Goal: Task Accomplishment & Management: Use online tool/utility

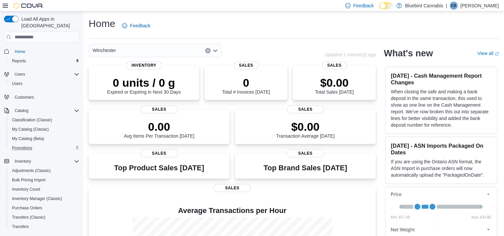
scroll to position [81, 0]
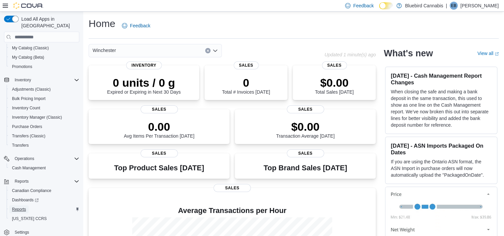
click at [22, 207] on span "Reports" at bounding box center [19, 209] width 14 height 5
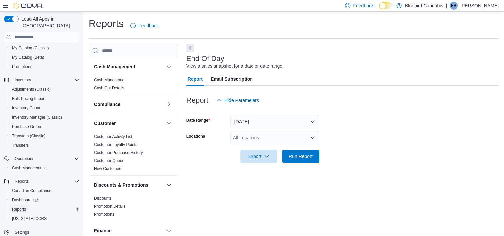
scroll to position [4, 0]
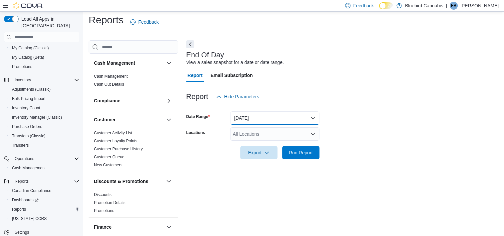
click at [242, 123] on button "[DATE]" at bounding box center [274, 117] width 89 height 13
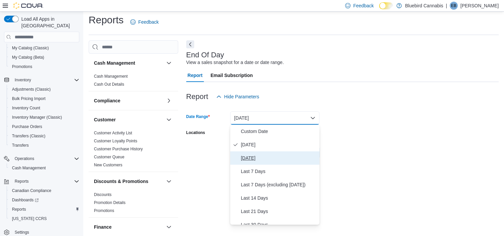
click at [253, 160] on span "[DATE]" at bounding box center [279, 158] width 76 height 8
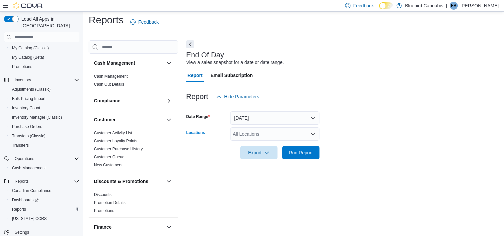
click at [249, 132] on div "All Locations" at bounding box center [274, 133] width 89 height 13
type input "***"
click at [244, 147] on span "Choose from the following options" at bounding box center [241, 145] width 7 height 7
drag, startPoint x: 417, startPoint y: 132, endPoint x: 347, endPoint y: 142, distance: 71.1
click at [406, 136] on form "Date Range [DATE] Locations Winchester Export Run Report" at bounding box center [342, 131] width 313 height 56
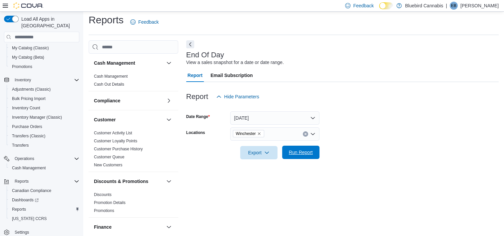
click at [295, 151] on span "Run Report" at bounding box center [301, 152] width 24 height 7
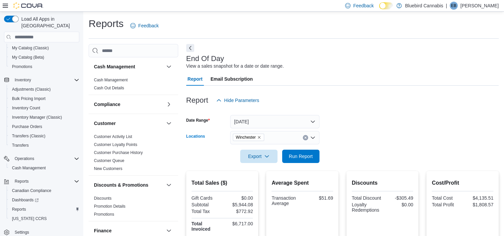
click at [260, 136] on icon "Remove Winchester from selection in this group" at bounding box center [259, 137] width 4 height 4
type input "***"
click at [259, 151] on span "[STREET_ADDRESS]" at bounding box center [268, 149] width 46 height 7
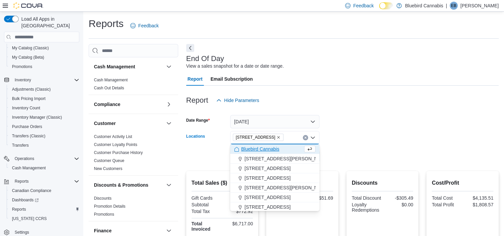
click at [400, 132] on form "Date Range [DATE] Locations [STREET_ADDRESS] Selected. [STREET_ADDRESS].. Press…" at bounding box center [342, 135] width 313 height 56
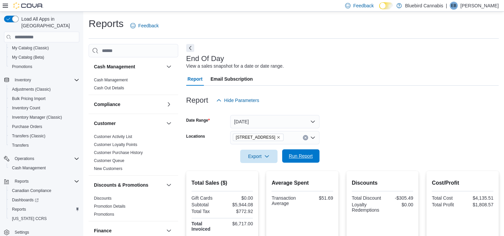
click at [313, 152] on span "Run Report" at bounding box center [300, 155] width 29 height 13
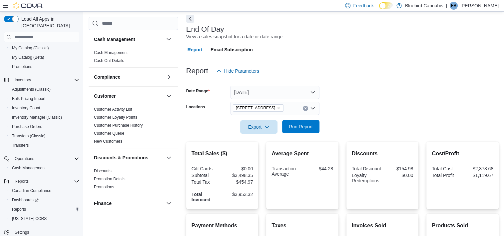
scroll to position [30, 0]
click at [281, 108] on icon "Remove 5530 Manotick Main St. from selection in this group" at bounding box center [279, 108] width 4 height 4
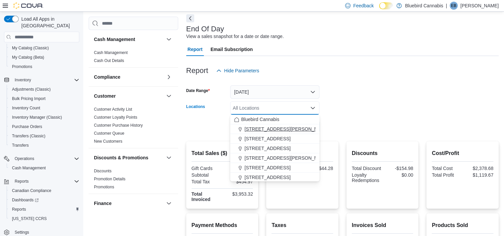
click at [272, 130] on span "[STREET_ADDRESS][PERSON_NAME]" at bounding box center [287, 129] width 85 height 7
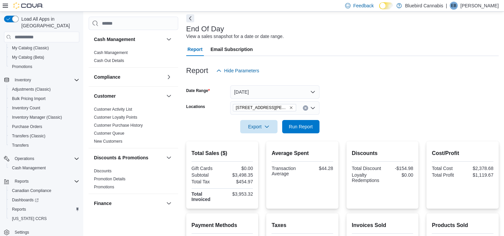
click at [385, 105] on form "Date Range [DATE] Locations [STREET_ADDRESS][PERSON_NAME] Export Run Report" at bounding box center [342, 105] width 313 height 56
click at [305, 125] on span "Run Report" at bounding box center [301, 126] width 24 height 7
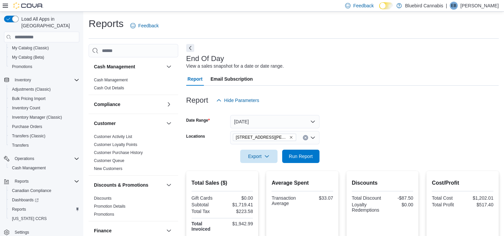
click at [289, 137] on icon "Remove 1356 Clyde Ave. from selection in this group" at bounding box center [291, 137] width 4 height 4
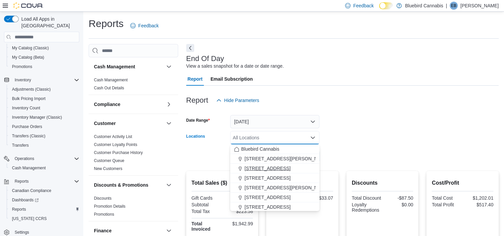
click at [267, 165] on span "[STREET_ADDRESS]" at bounding box center [268, 168] width 46 height 7
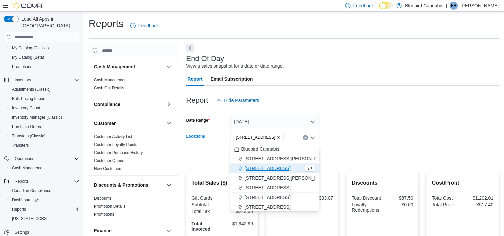
click at [381, 128] on form "Date Range [DATE] Locations [STREET_ADDRESS][GEOGRAPHIC_DATA]. Selected. [STREE…" at bounding box center [342, 135] width 313 height 56
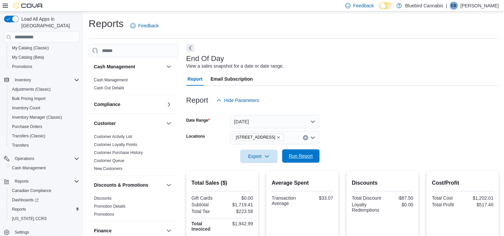
click at [305, 155] on span "Run Report" at bounding box center [301, 156] width 24 height 7
click at [278, 137] on icon "Remove 203 1/2 Queen Street from selection in this group" at bounding box center [279, 137] width 4 height 4
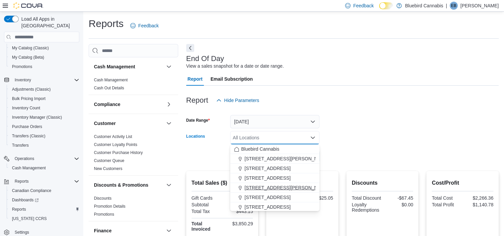
click at [268, 188] on span "[STREET_ADDRESS][PERSON_NAME]" at bounding box center [287, 187] width 85 height 7
click at [408, 108] on div at bounding box center [342, 111] width 313 height 8
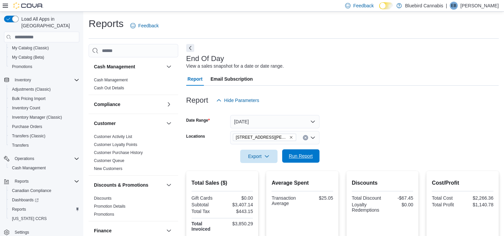
click at [312, 158] on span "Run Report" at bounding box center [301, 156] width 24 height 7
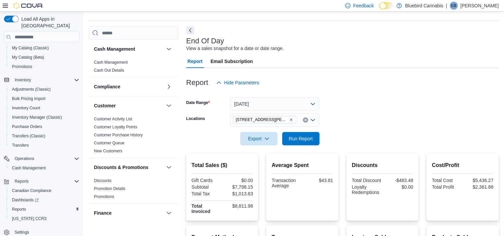
scroll to position [17, 0]
click at [292, 120] on icon "Remove 499 TERRY FOX DR., UNIT 60, Kanata from selection in this group" at bounding box center [291, 120] width 4 height 4
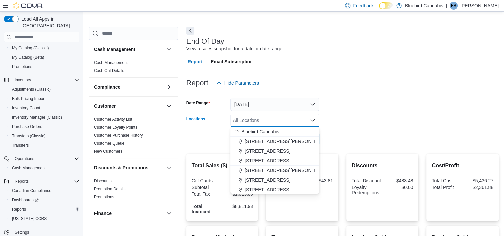
click at [270, 182] on span "[STREET_ADDRESS]" at bounding box center [268, 180] width 46 height 7
click at [397, 92] on div at bounding box center [342, 94] width 313 height 8
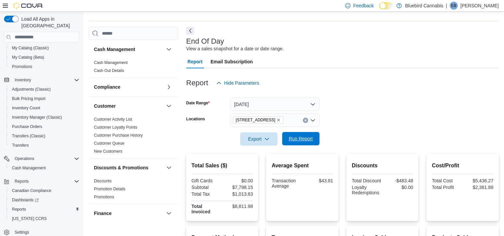
click at [309, 141] on span "Run Report" at bounding box center [301, 138] width 24 height 7
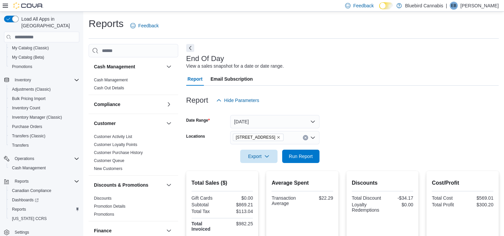
click at [277, 138] on icon "Remove 502 Gladstone Ave from selection in this group" at bounding box center [279, 137] width 4 height 4
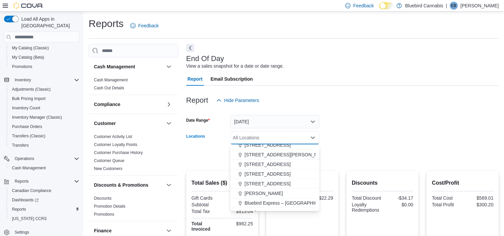
scroll to position [33, 0]
click at [271, 185] on span "[STREET_ADDRESS]" at bounding box center [268, 183] width 46 height 7
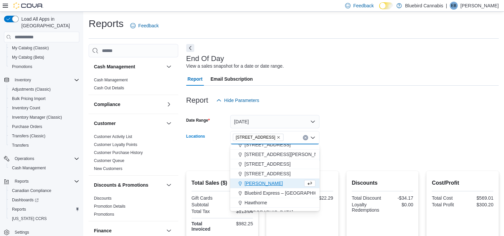
click at [397, 142] on form "Date Range [DATE] Locations [STREET_ADDRESS] Selected. [STREET_ADDRESS]. Press …" at bounding box center [342, 135] width 313 height 56
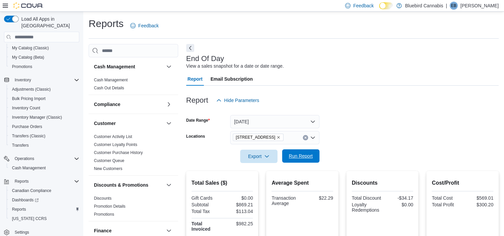
click at [301, 160] on span "Run Report" at bounding box center [300, 155] width 29 height 13
click at [277, 137] on icon "Remove 806 March Rd, Unit 2 from selection in this group" at bounding box center [279, 137] width 4 height 4
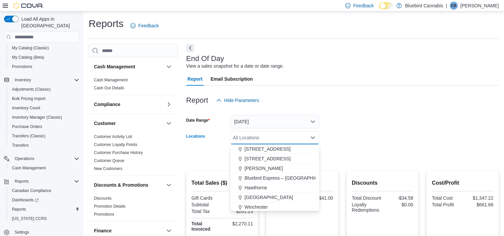
scroll to position [59, 0]
click at [253, 166] on span "[PERSON_NAME]" at bounding box center [264, 167] width 38 height 7
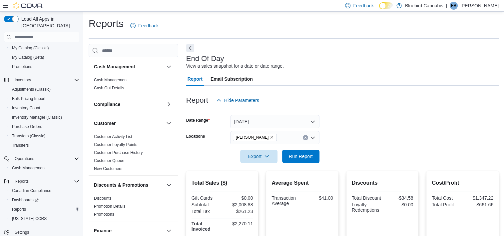
click at [389, 152] on form "Date Range [DATE] Locations [PERSON_NAME] Export Run Report" at bounding box center [342, 135] width 313 height 56
click at [307, 157] on span "Run Report" at bounding box center [301, 156] width 24 height 7
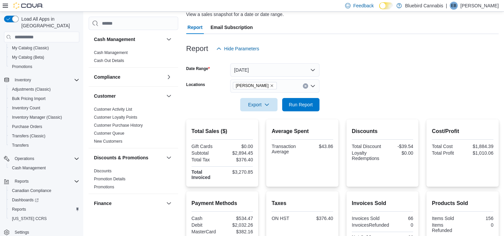
scroll to position [10, 0]
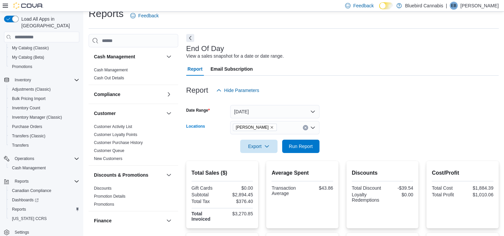
click at [271, 127] on icon "Remove Almonte from selection in this group" at bounding box center [272, 127] width 3 height 3
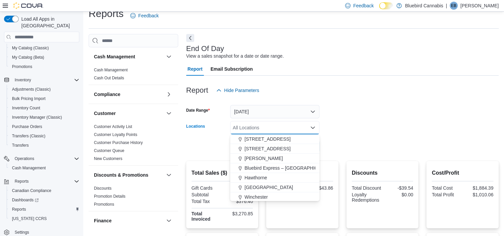
scroll to position [59, 0]
click at [256, 175] on span "Hawthorne" at bounding box center [256, 177] width 23 height 7
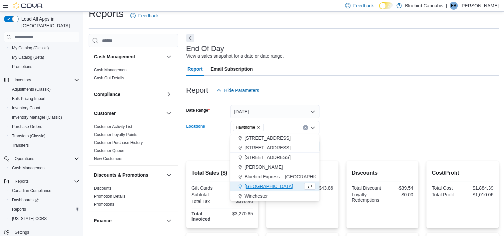
click at [400, 132] on form "Date Range [DATE] Locations [GEOGRAPHIC_DATA] Combo box. Selected. [GEOGRAPHIC_…" at bounding box center [342, 125] width 313 height 56
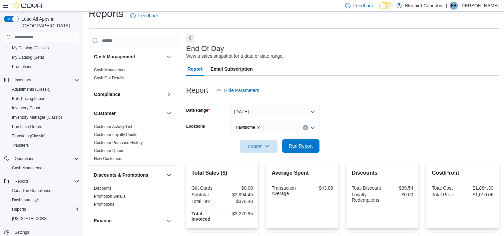
click at [311, 144] on span "Run Report" at bounding box center [301, 146] width 24 height 7
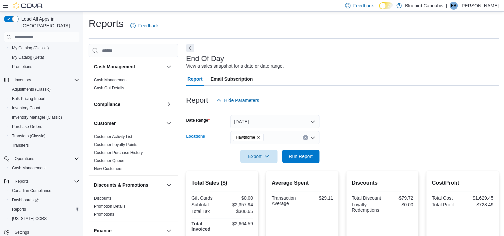
click at [259, 137] on icon "Remove Hawthorne from selection in this group" at bounding box center [259, 137] width 4 height 4
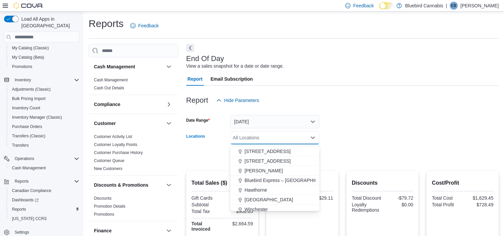
scroll to position [59, 0]
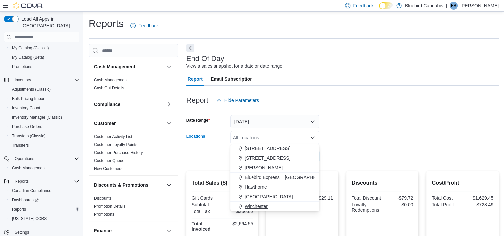
click at [261, 207] on span "Winchester" at bounding box center [256, 206] width 23 height 7
click at [417, 117] on form "Date Range [DATE] Locations [GEOGRAPHIC_DATA] Combo box. Selected. [GEOGRAPHIC_…" at bounding box center [342, 135] width 313 height 56
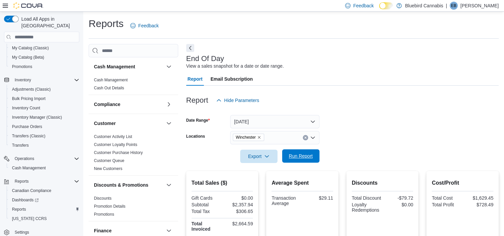
click at [286, 157] on button "Run Report" at bounding box center [300, 155] width 37 height 13
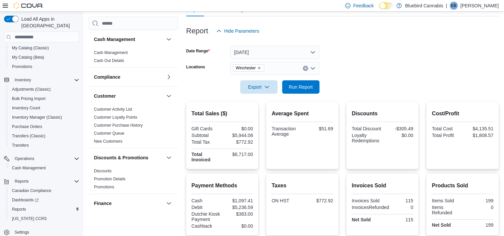
scroll to position [65, 0]
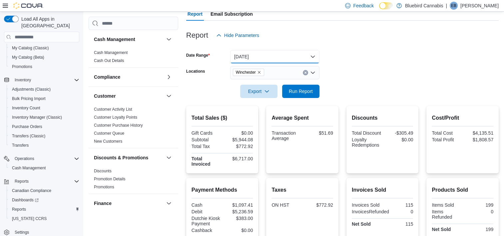
click at [260, 59] on button "[DATE]" at bounding box center [274, 56] width 89 height 13
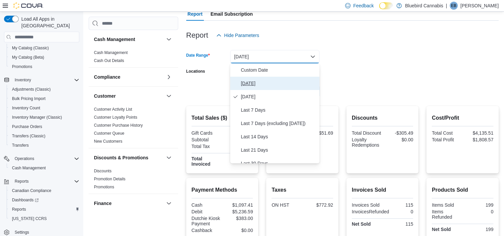
click at [251, 86] on span "[DATE]" at bounding box center [279, 83] width 76 height 8
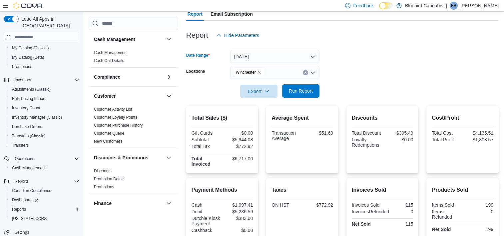
click at [310, 92] on span "Run Report" at bounding box center [301, 91] width 24 height 7
